Goal: Book appointment/travel/reservation

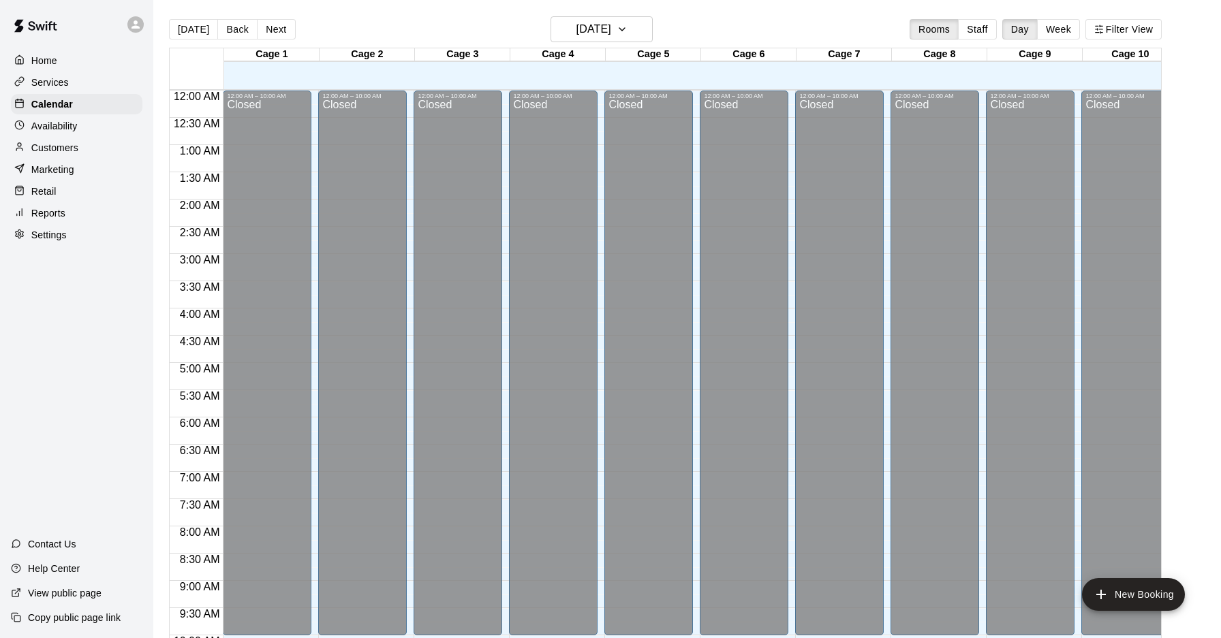
scroll to position [653, 0]
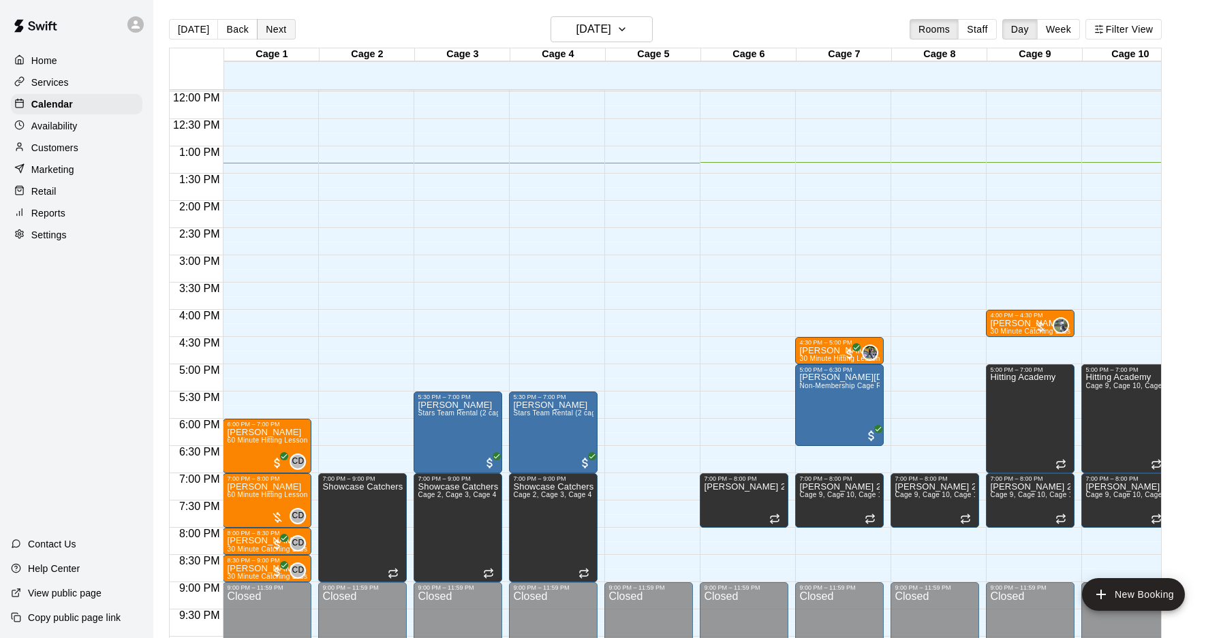
click at [277, 29] on button "Next" at bounding box center [276, 29] width 38 height 20
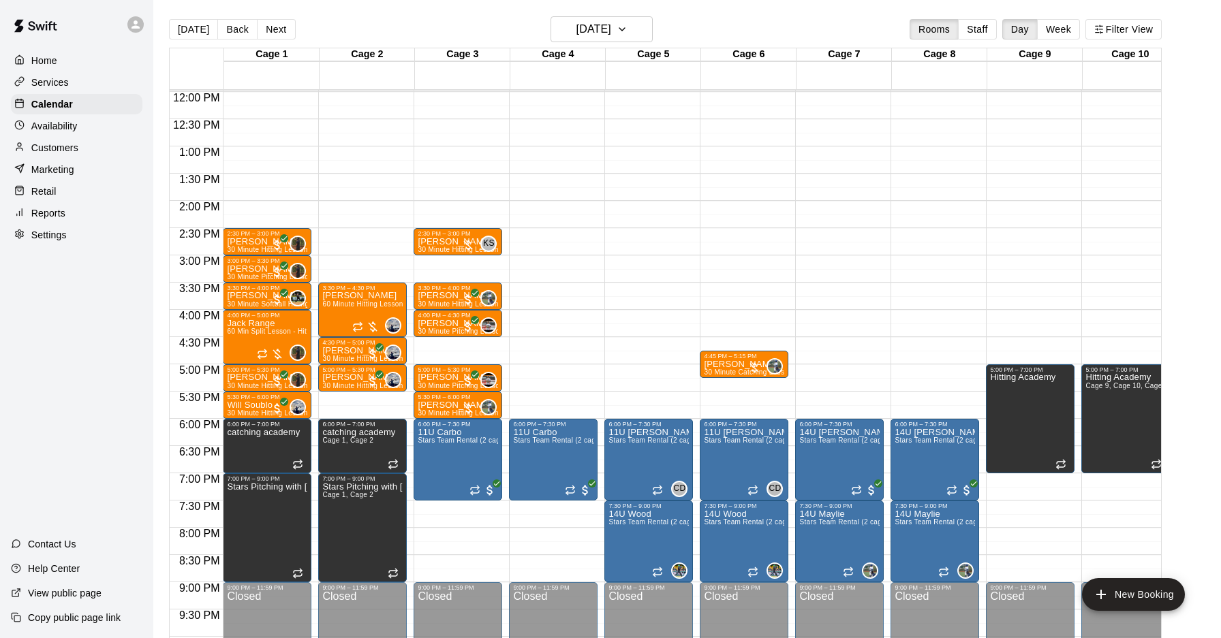
click at [1035, 503] on div "12:00 AM – 10:00 AM Closed 5:00 PM – 7:00 PM [GEOGRAPHIC_DATA] 9:00 PM – 11:59 …" at bounding box center [1030, 92] width 89 height 1308
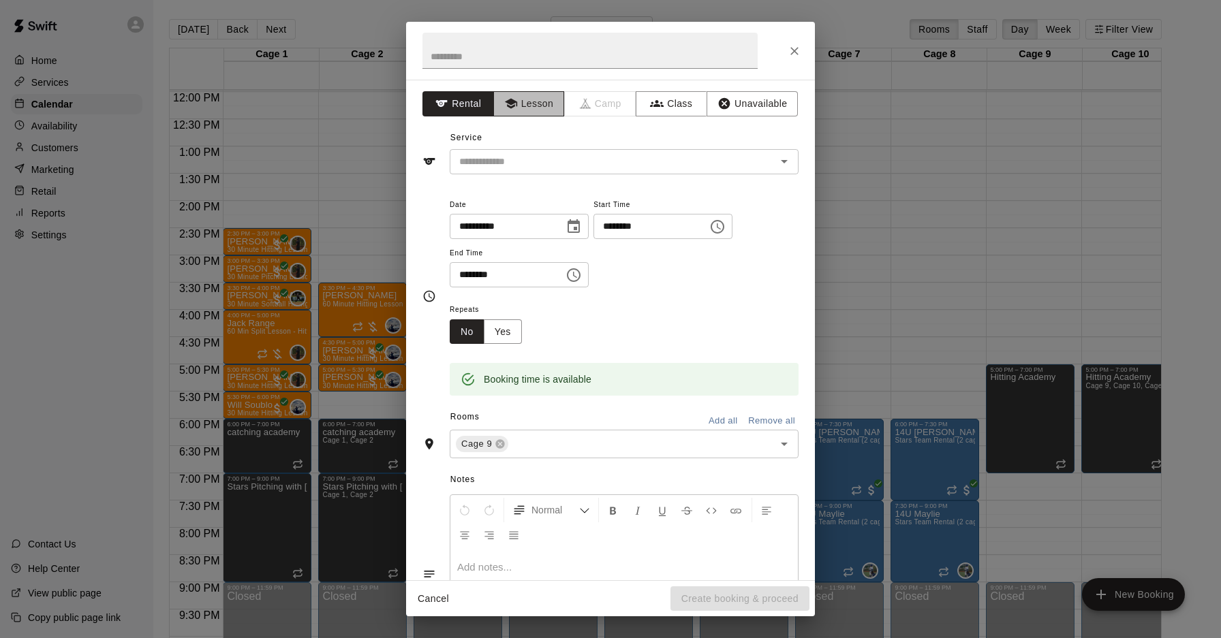
click at [542, 105] on button "Lesson" at bounding box center [529, 103] width 72 height 25
click at [576, 153] on input "text" at bounding box center [604, 161] width 300 height 17
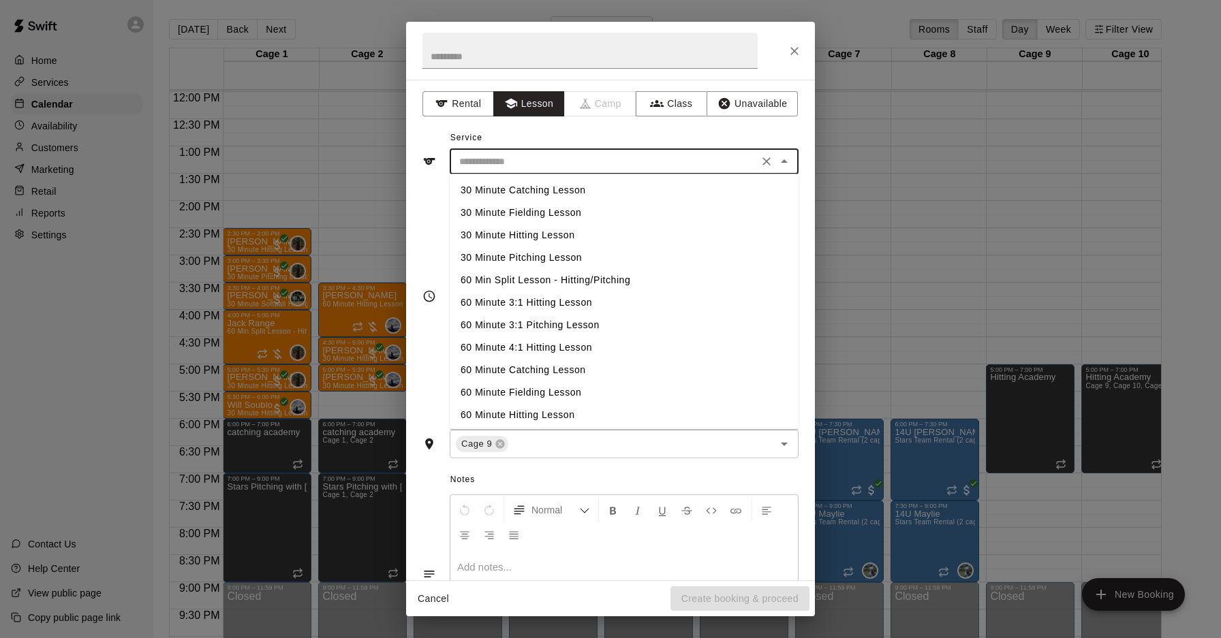
click at [576, 234] on li "30 Minute Hitting Lesson" at bounding box center [624, 235] width 349 height 22
type input "**********"
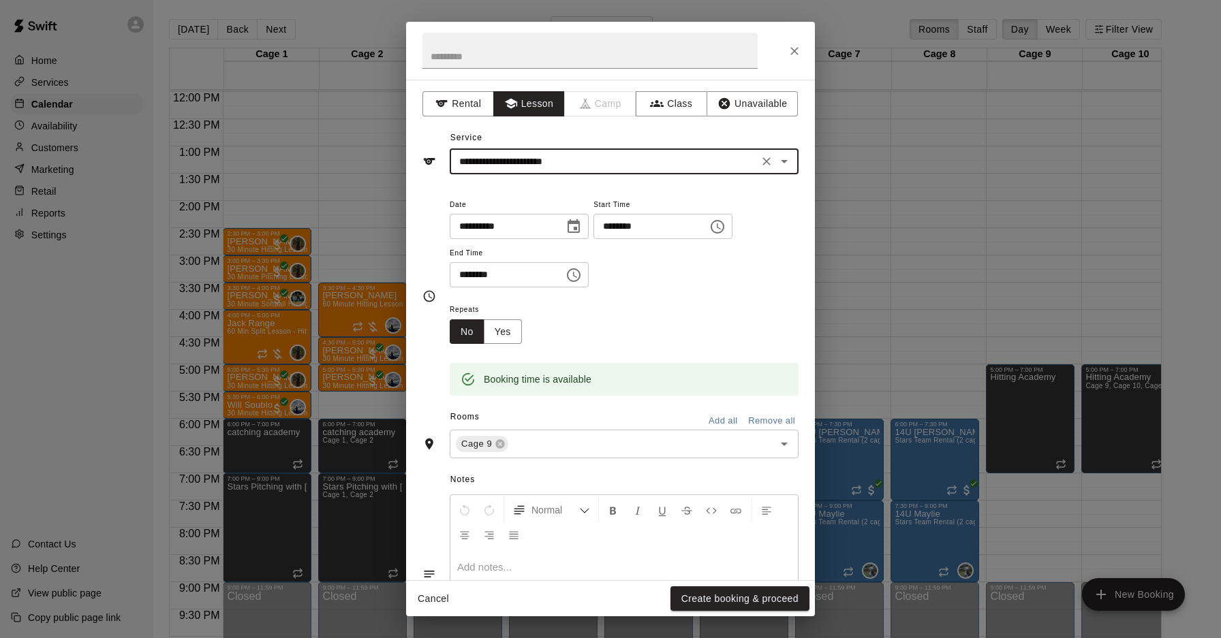
click at [726, 230] on icon "Choose time, selected time is 7:30 PM" at bounding box center [717, 227] width 16 height 16
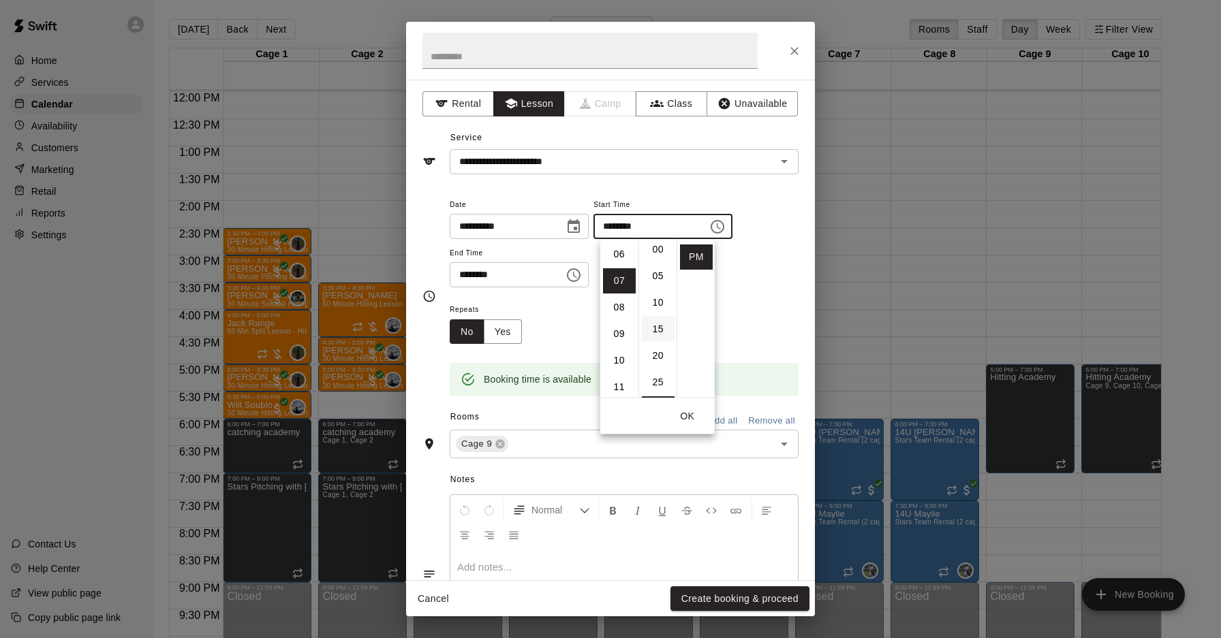
scroll to position [0, 0]
click at [658, 260] on li "00" at bounding box center [658, 255] width 33 height 25
type input "********"
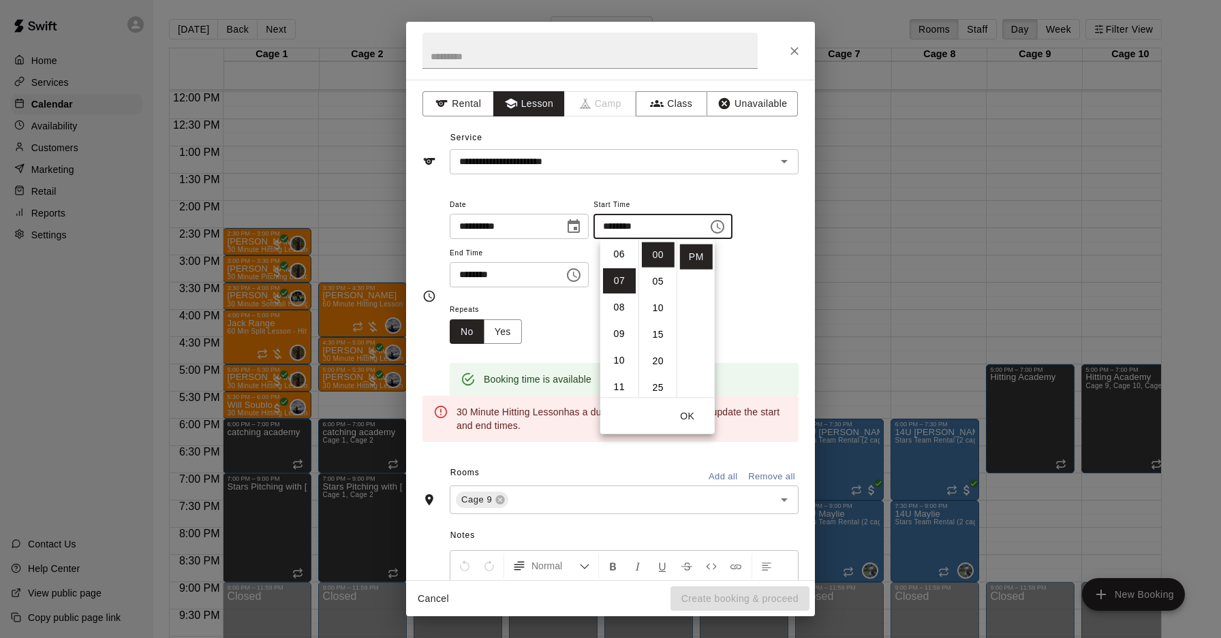
click at [577, 275] on icon "Choose time, selected time is 8:00 PM" at bounding box center [575, 275] width 4 height 6
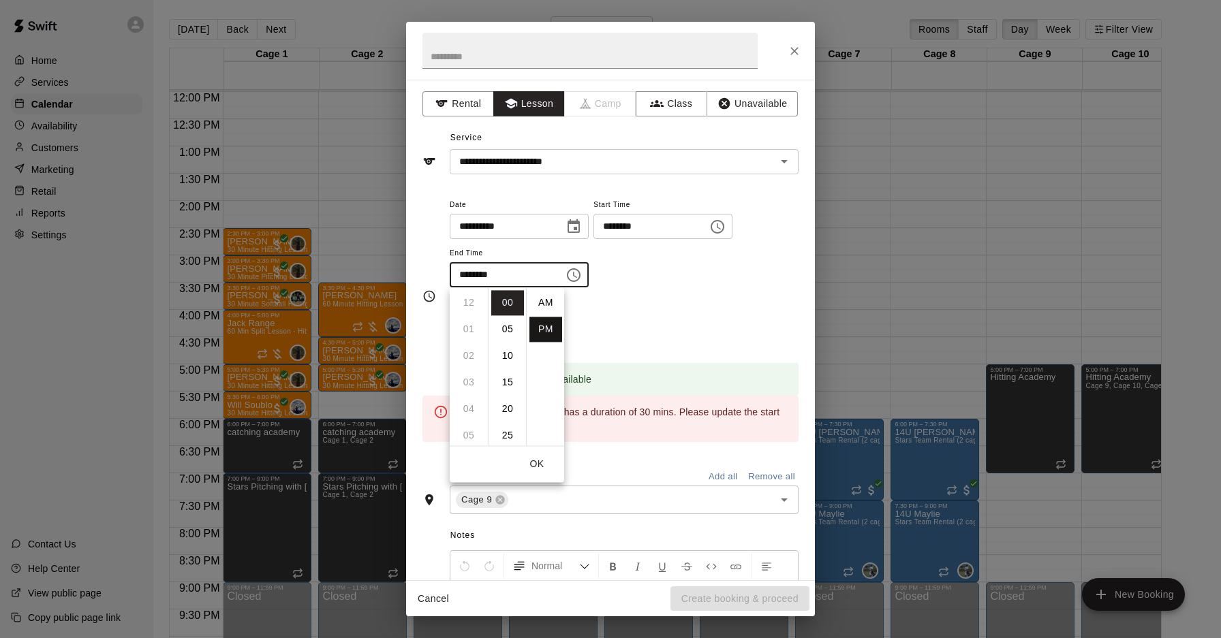
scroll to position [25, 0]
click at [469, 357] on li "07" at bounding box center [468, 346] width 33 height 25
click at [514, 384] on li "30" at bounding box center [507, 380] width 33 height 25
type input "********"
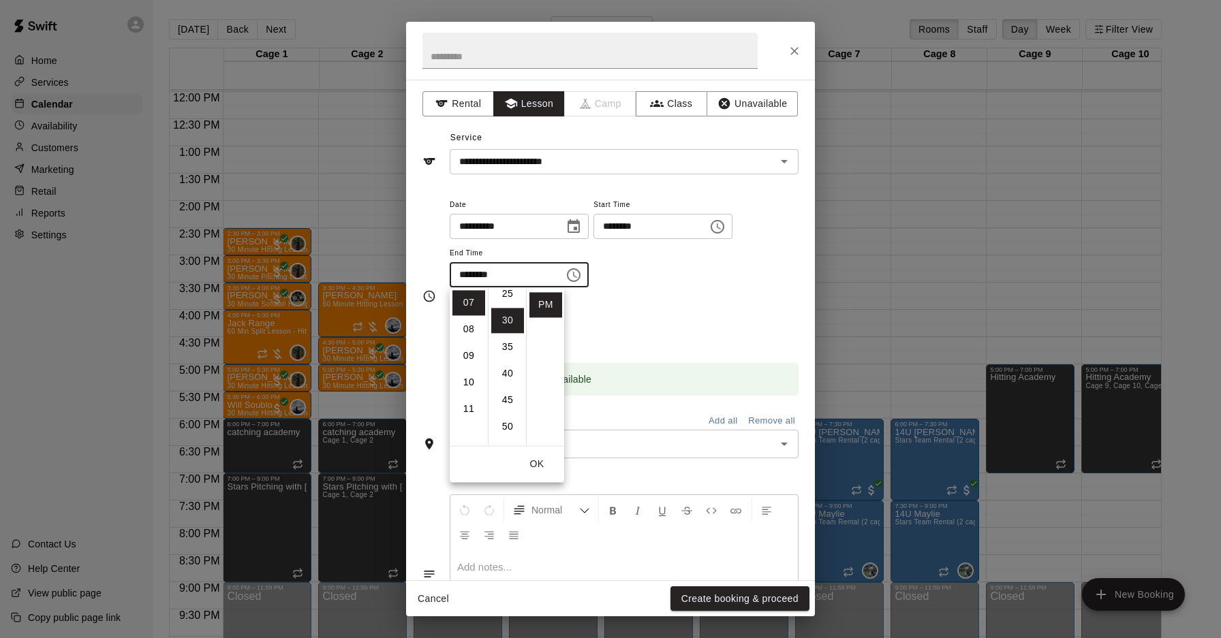
scroll to position [159, 0]
drag, startPoint x: 532, startPoint y: 459, endPoint x: 547, endPoint y: 484, distance: 29.3
click at [532, 459] on button "OK" at bounding box center [537, 464] width 44 height 25
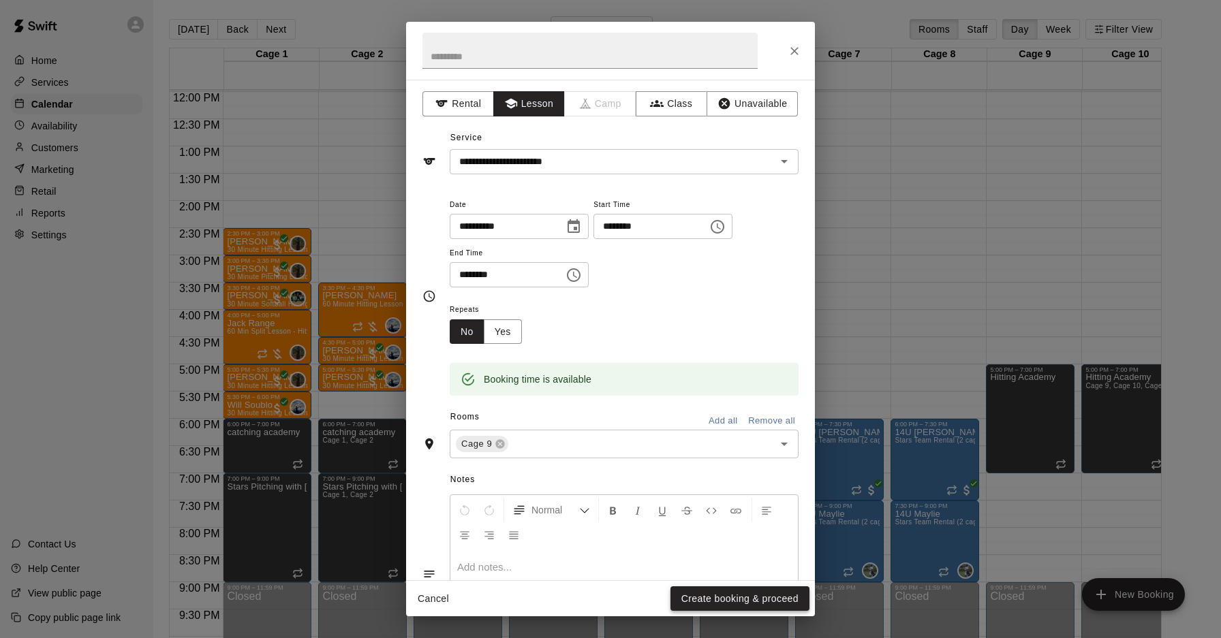
click at [707, 589] on button "Create booking & proceed" at bounding box center [739, 599] width 139 height 25
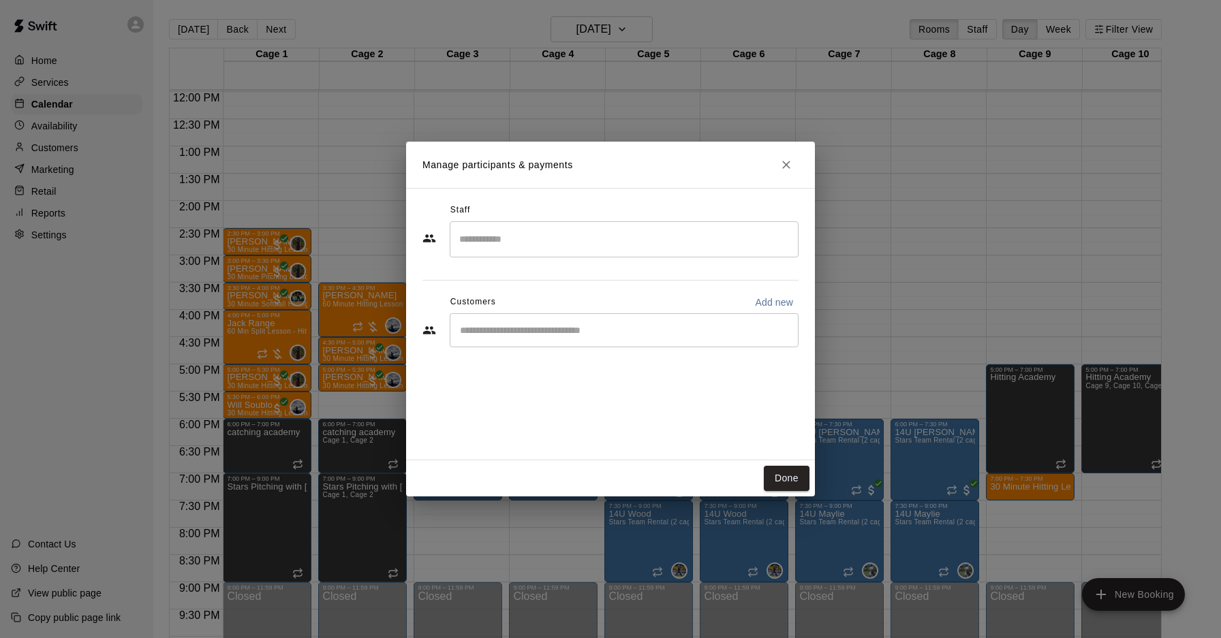
click at [572, 252] on div "​" at bounding box center [624, 239] width 349 height 36
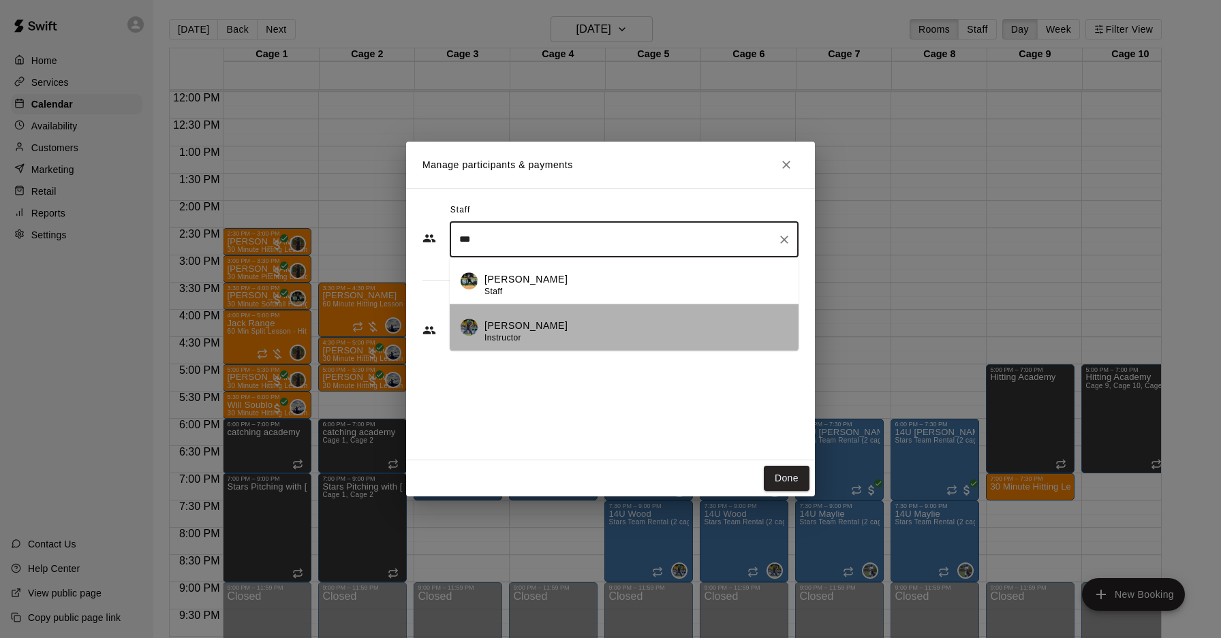
click at [577, 333] on div "[PERSON_NAME] Instructor" at bounding box center [635, 332] width 303 height 27
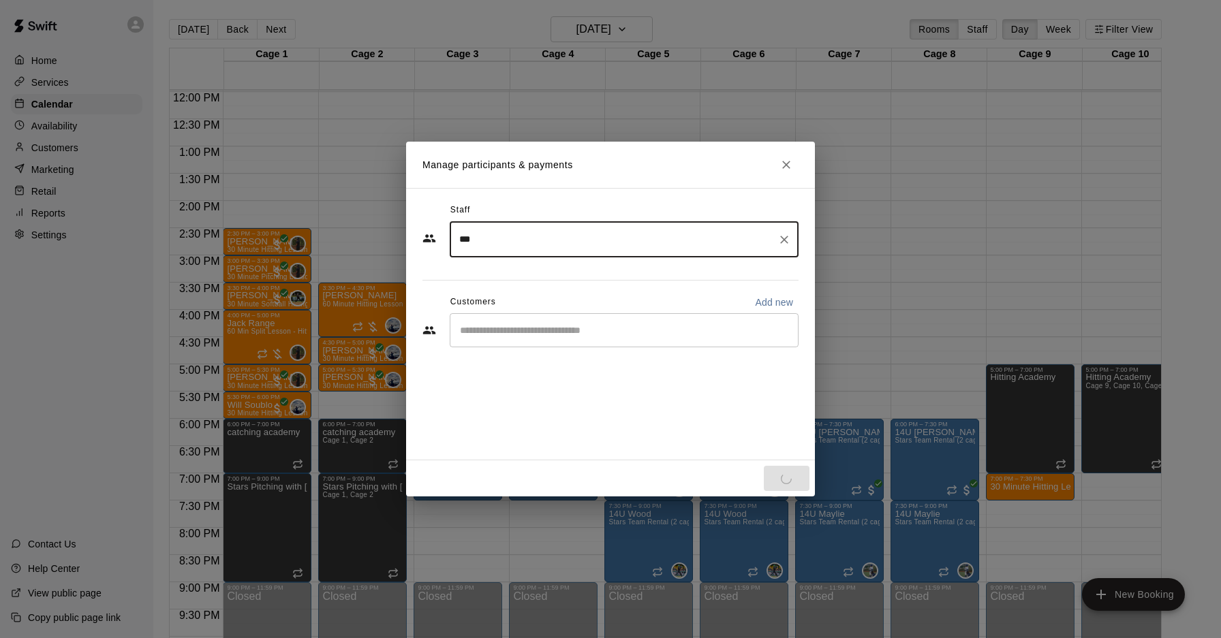
type input "***"
click at [555, 327] on input "Start typing to search customers..." at bounding box center [624, 331] width 337 height 14
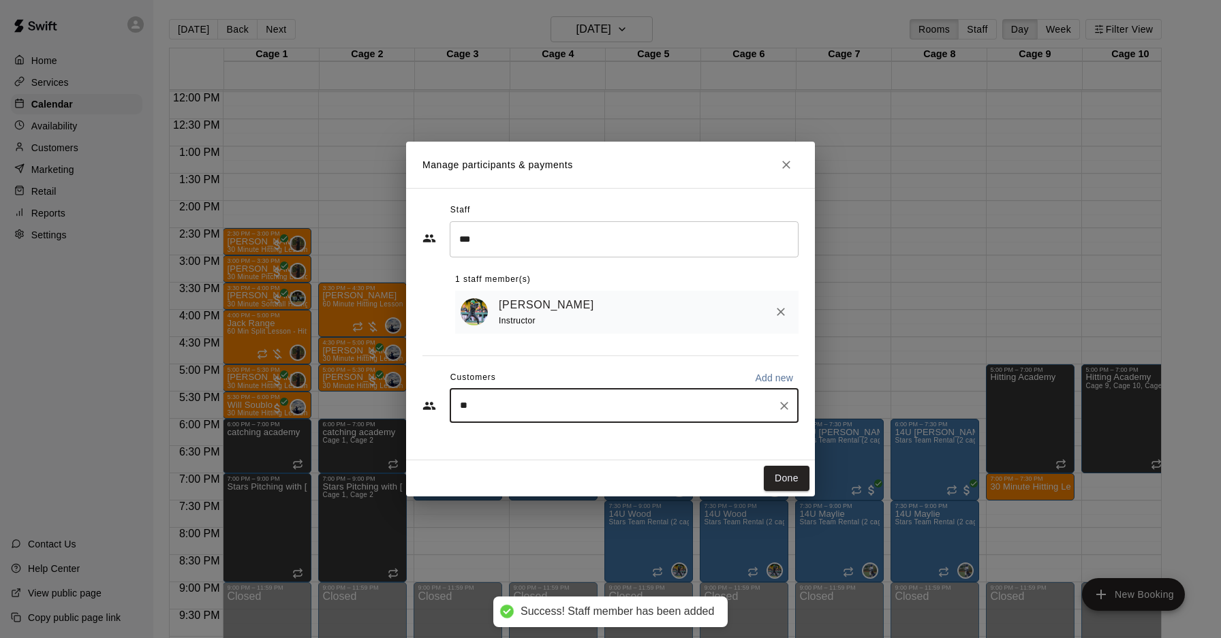
type input "*"
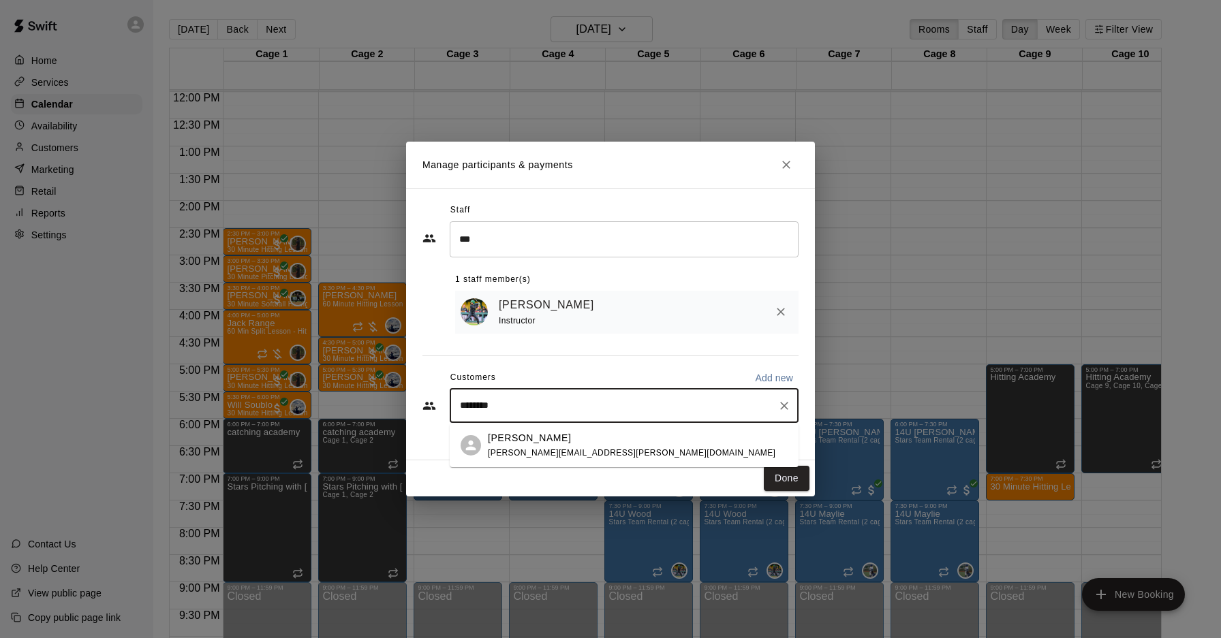
type input "*********"
click at [578, 444] on div "[PERSON_NAME]" at bounding box center [632, 438] width 288 height 14
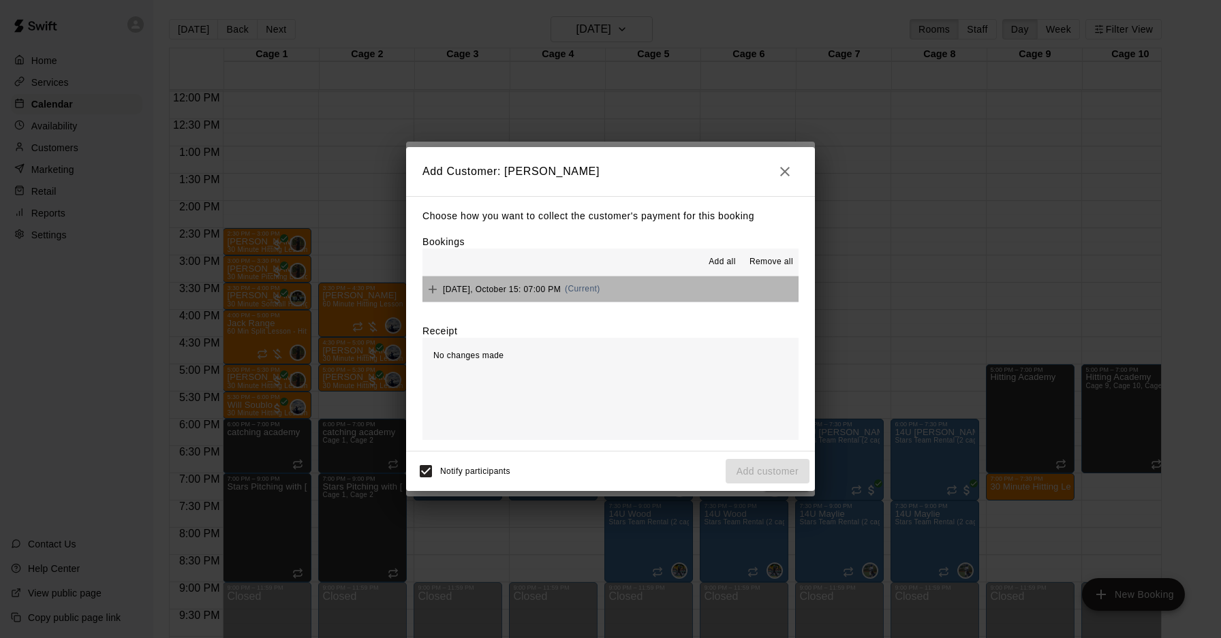
click at [629, 283] on button "[DATE], October 15: 07:00 PM (Current)" at bounding box center [610, 289] width 376 height 25
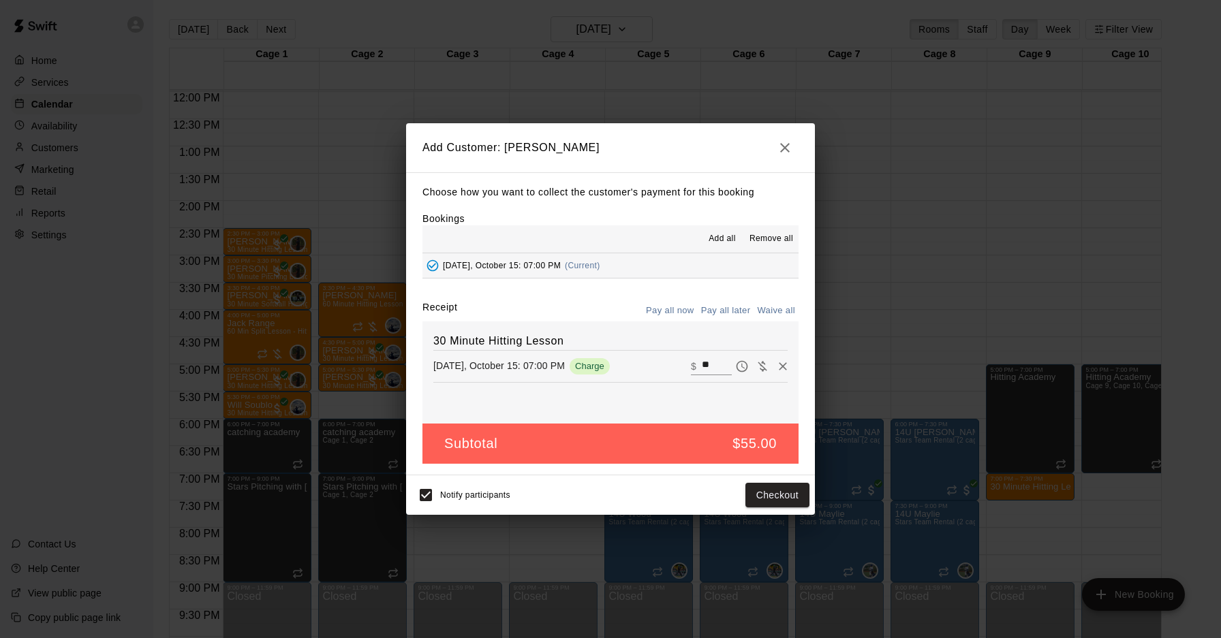
click at [734, 317] on button "Pay all later" at bounding box center [726, 310] width 57 height 21
click at [775, 496] on button "Add customer" at bounding box center [768, 495] width 84 height 25
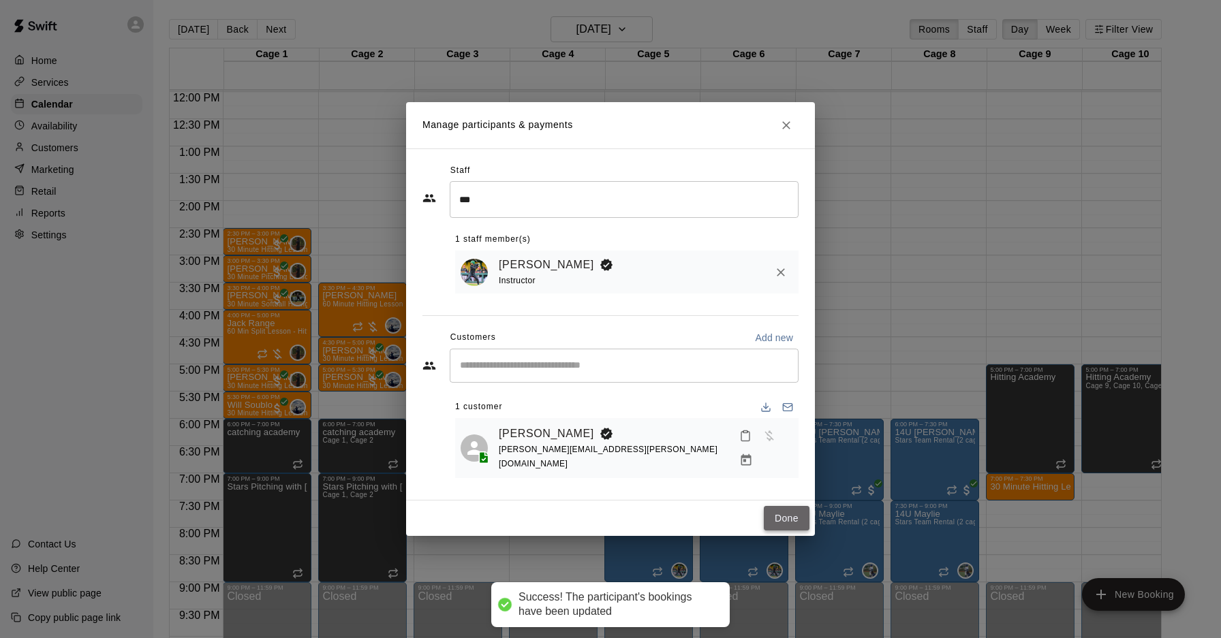
click at [793, 508] on button "Done" at bounding box center [787, 518] width 46 height 25
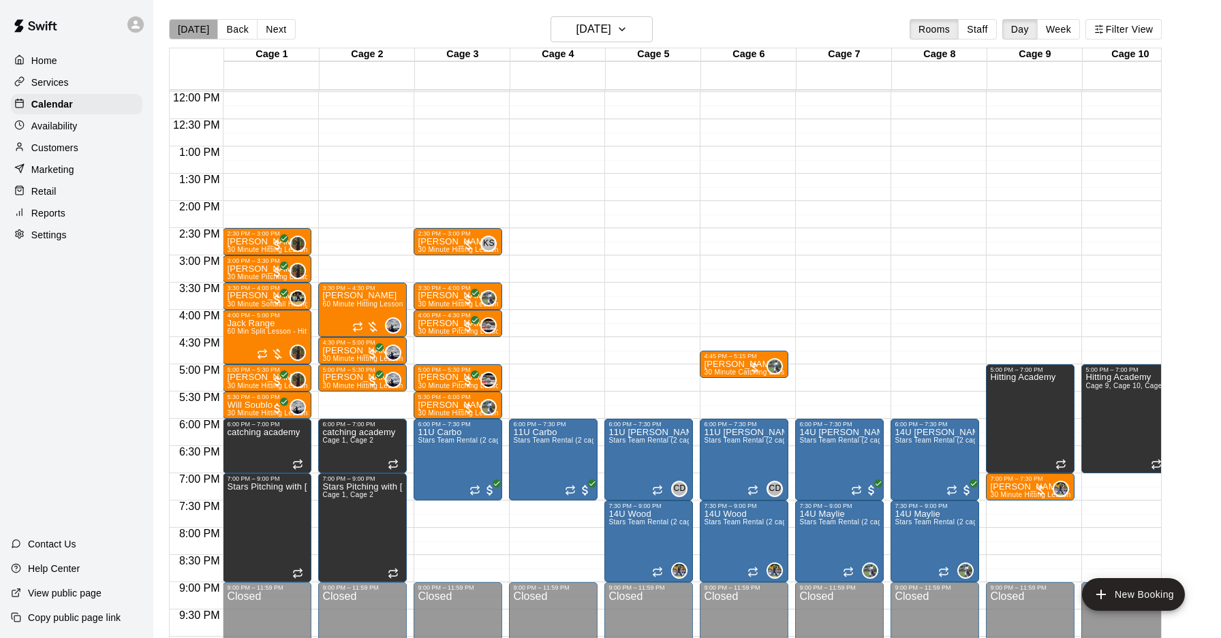
click at [197, 34] on button "[DATE]" at bounding box center [193, 29] width 49 height 20
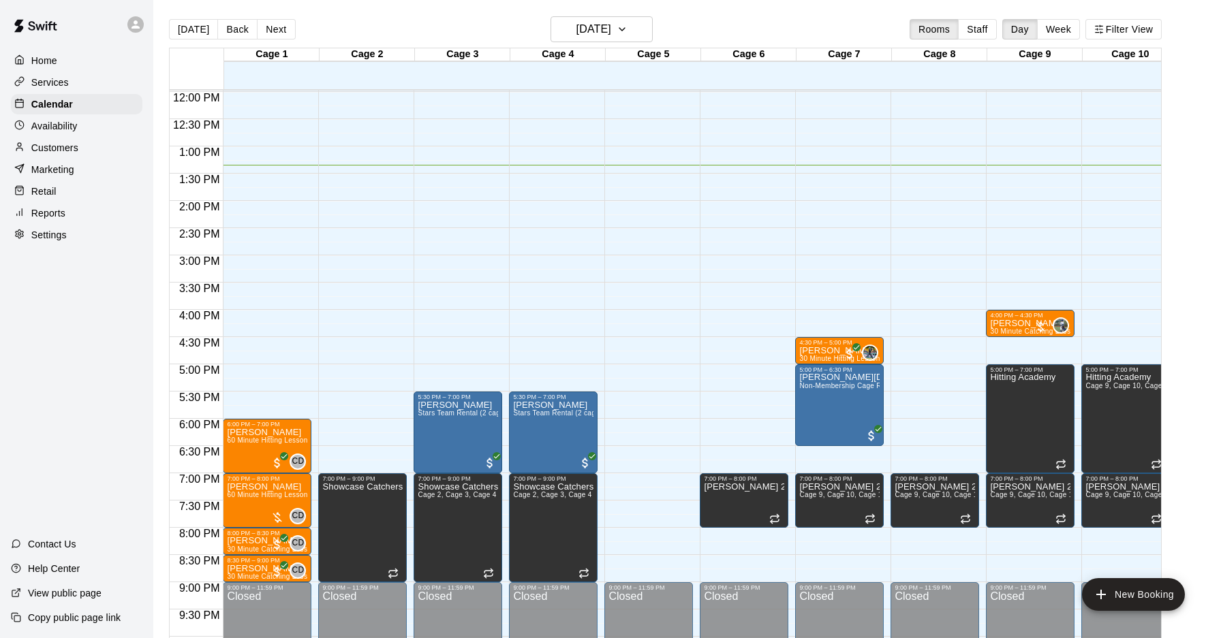
scroll to position [0, 0]
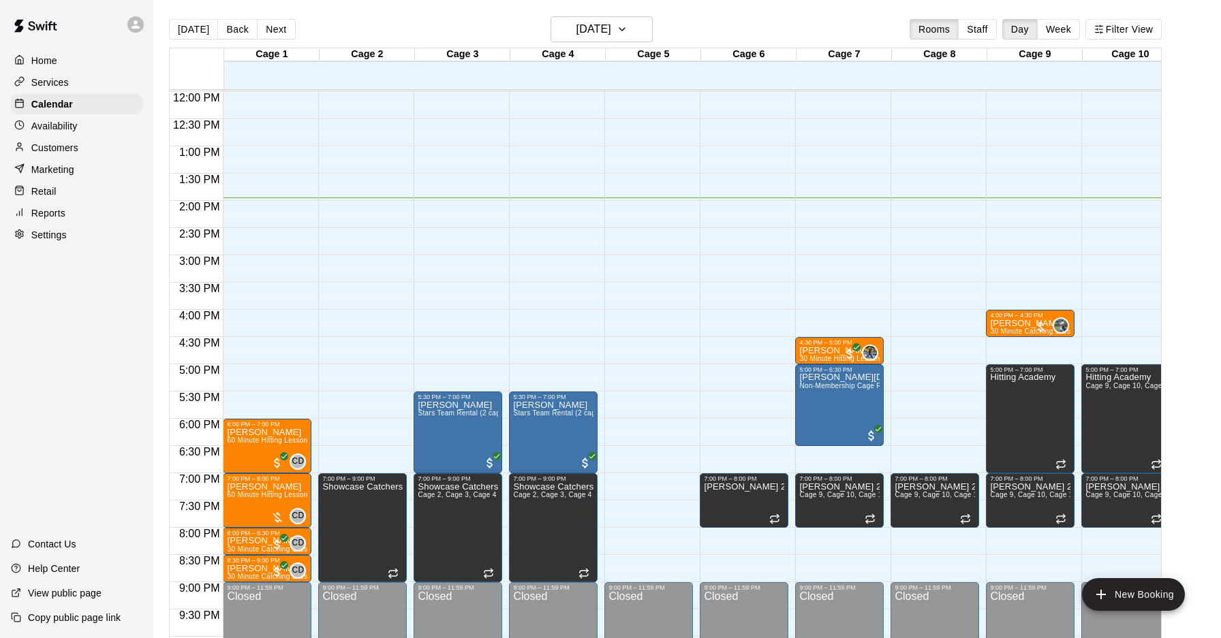
click at [179, 535] on div "8:00 PM" at bounding box center [196, 538] width 53 height 20
